Goal: Task Accomplishment & Management: Use online tool/utility

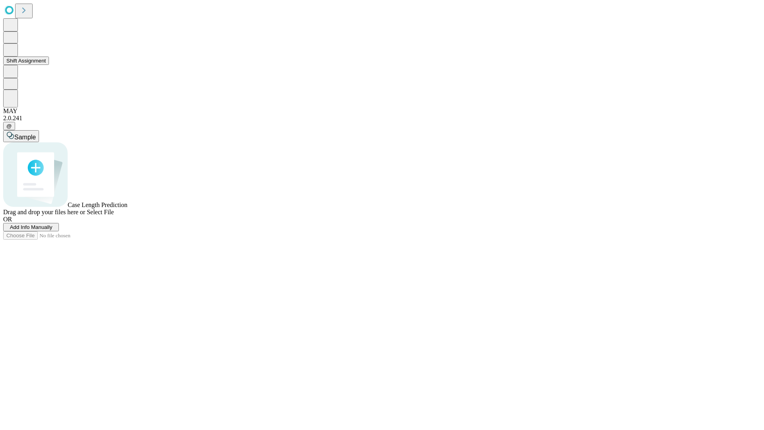
click at [49, 65] on button "Shift Assignment" at bounding box center [26, 60] width 46 height 8
